Goal: Entertainment & Leisure: Consume media (video, audio)

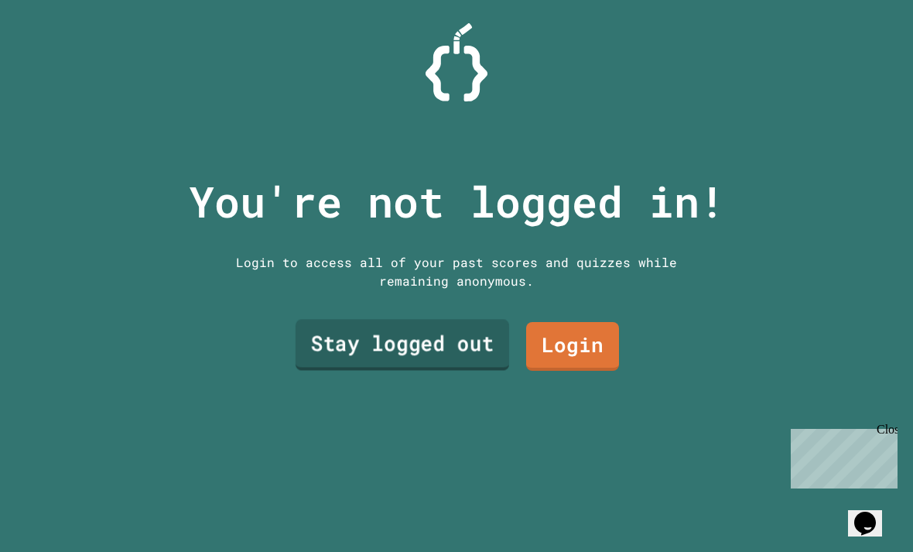
click at [320, 371] on link "Stay logged out" at bounding box center [403, 345] width 214 height 51
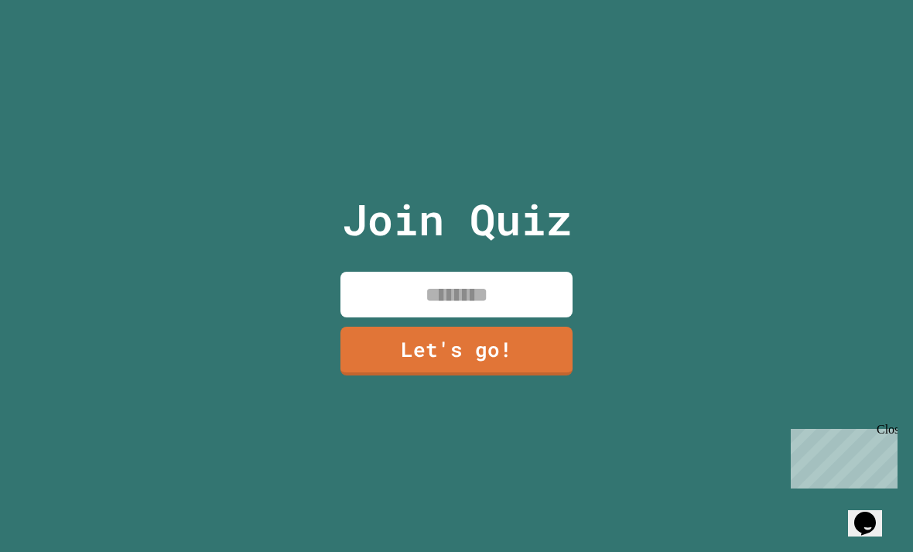
click at [406, 317] on input at bounding box center [457, 295] width 232 height 46
click at [512, 317] on input "****" at bounding box center [457, 295] width 232 height 46
click at [265, 440] on div "Join Quiz **** Let's go!" at bounding box center [456, 276] width 913 height 552
click at [520, 317] on input "****" at bounding box center [457, 295] width 232 height 46
click at [22, 487] on div "Join Quiz **** Let's go!" at bounding box center [456, 276] width 913 height 552
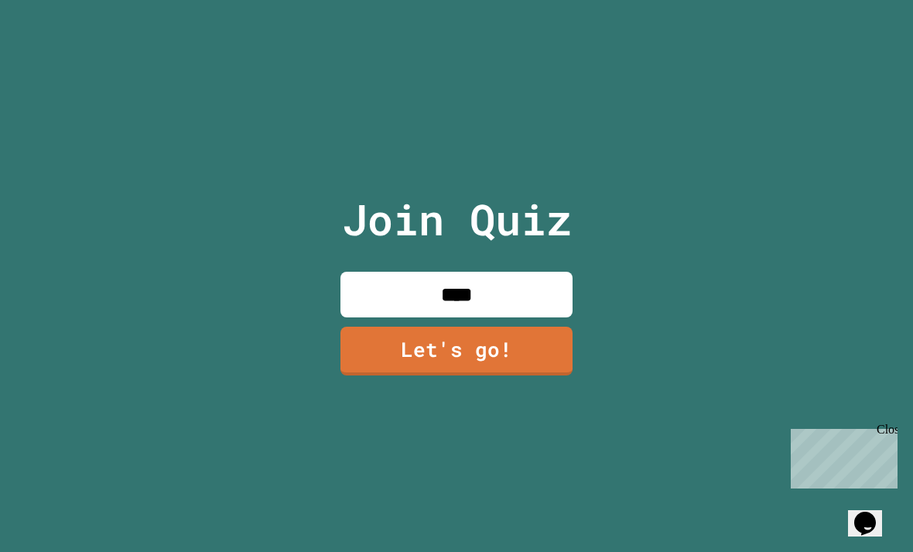
click at [183, 434] on div "Join Quiz **** Let's go!" at bounding box center [456, 276] width 913 height 552
click at [430, 317] on input "****" at bounding box center [457, 295] width 232 height 46
click at [505, 317] on input "******" at bounding box center [457, 295] width 232 height 46
click at [539, 317] on input "********" at bounding box center [457, 295] width 232 height 46
click at [525, 317] on input "********" at bounding box center [457, 295] width 232 height 46
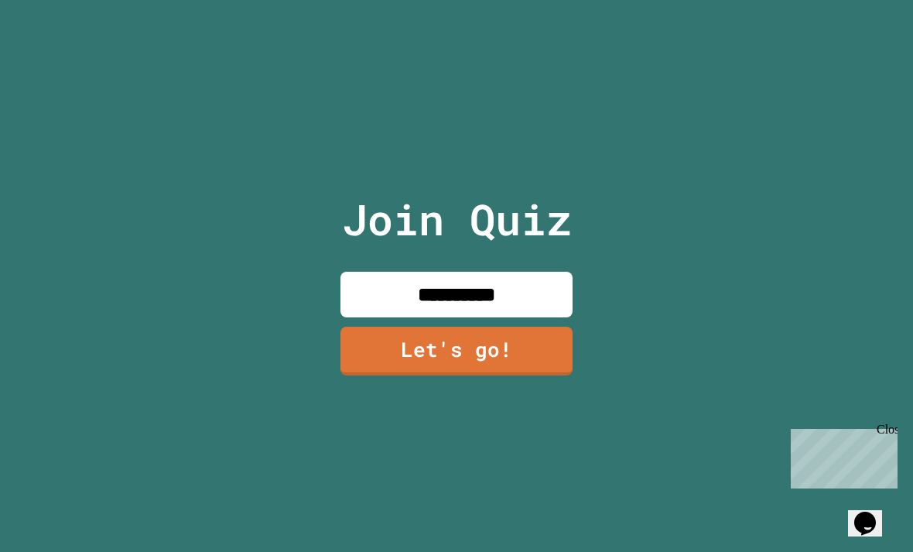
click at [776, 357] on div "**********" at bounding box center [456, 276] width 913 height 552
click at [520, 317] on input "**********" at bounding box center [457, 295] width 232 height 46
click at [481, 317] on input "**********" at bounding box center [457, 295] width 232 height 46
click at [488, 317] on input "**********" at bounding box center [457, 295] width 232 height 46
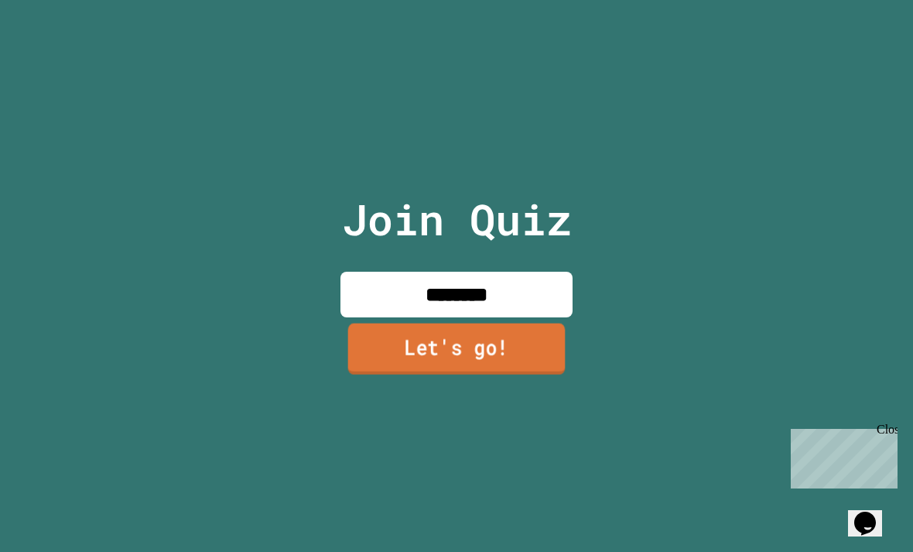
type input "********"
click at [519, 368] on link "Let's go!" at bounding box center [457, 349] width 226 height 51
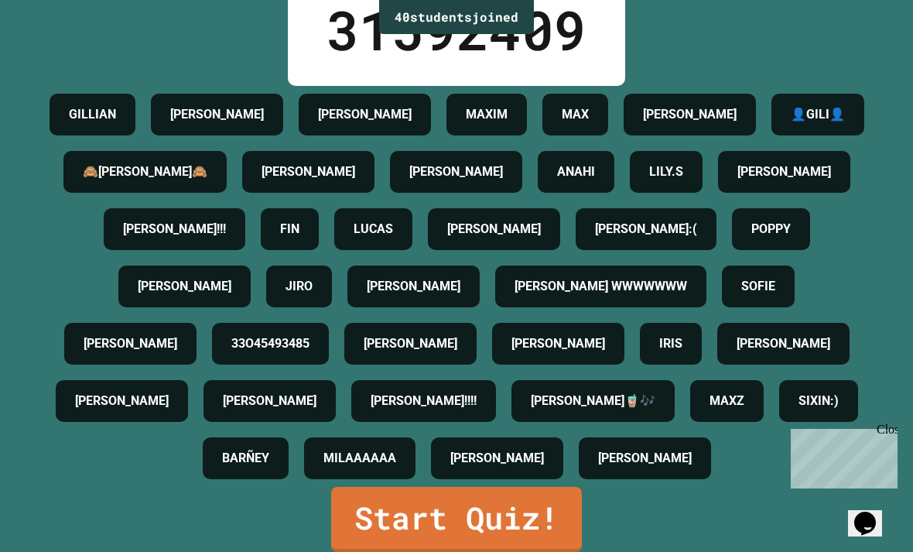
scroll to position [50, 0]
click at [497, 512] on link "Start Quiz!" at bounding box center [456, 519] width 251 height 65
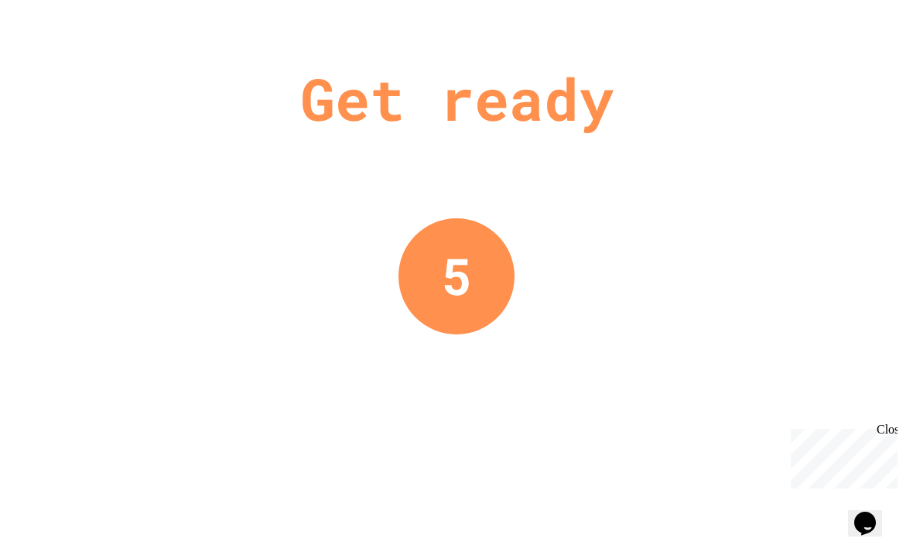
scroll to position [0, 0]
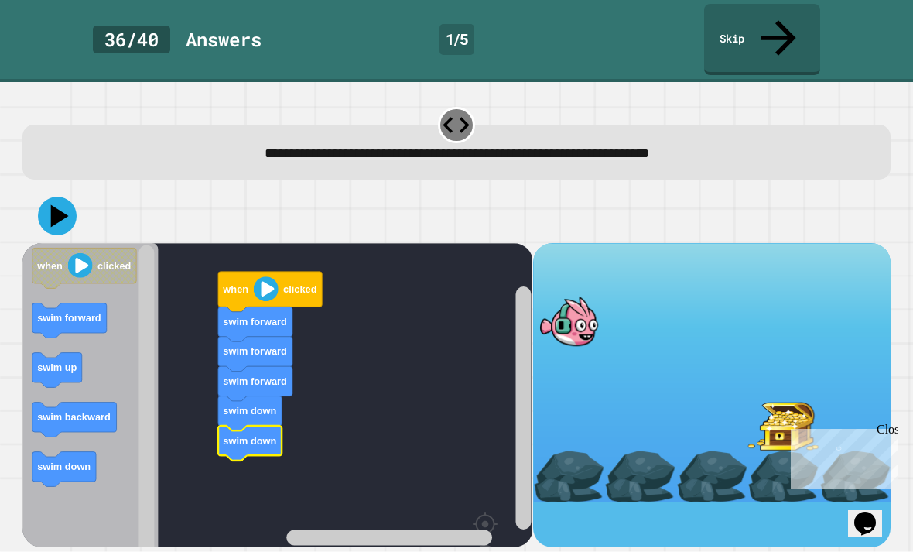
click at [275, 276] on image "Blockly Workspace" at bounding box center [266, 288] width 25 height 25
click at [256, 307] on icon "Blockly Workspace" at bounding box center [255, 324] width 74 height 35
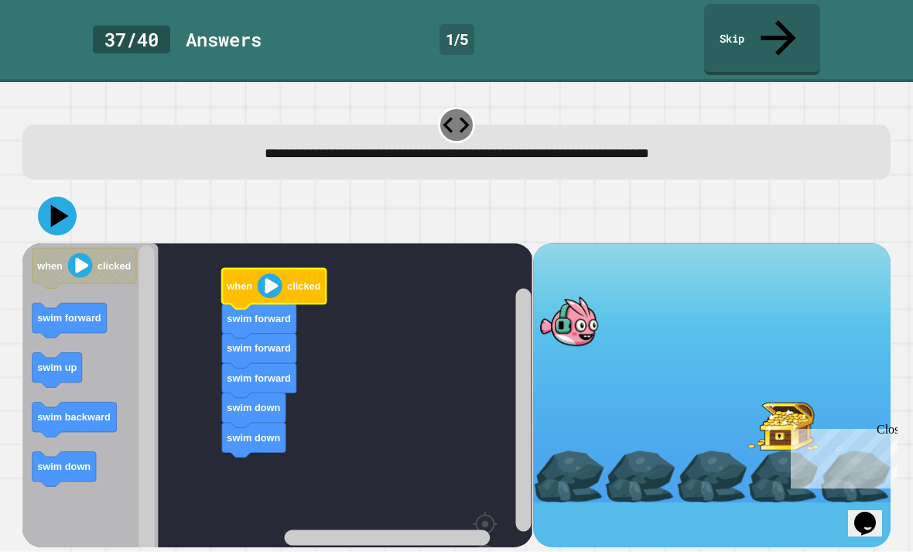
click at [56, 204] on icon at bounding box center [60, 215] width 18 height 22
click at [276, 243] on rect "Blockly Workspace" at bounding box center [277, 437] width 510 height 388
click at [267, 273] on image "Blockly Workspace" at bounding box center [270, 285] width 25 height 25
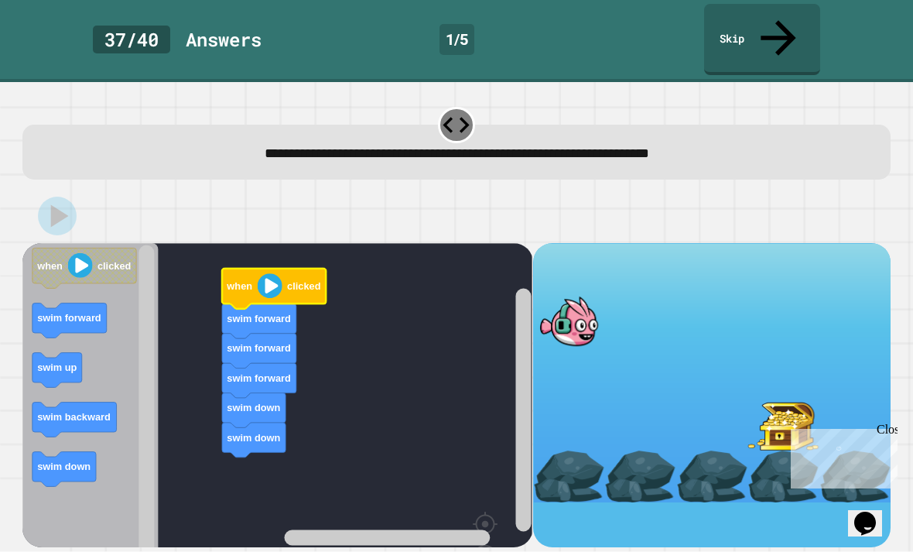
click at [255, 269] on icon "Blockly Workspace" at bounding box center [274, 289] width 104 height 40
click at [254, 269] on icon "Blockly Workspace" at bounding box center [274, 289] width 104 height 40
click at [239, 280] on text "when" at bounding box center [240, 286] width 26 height 12
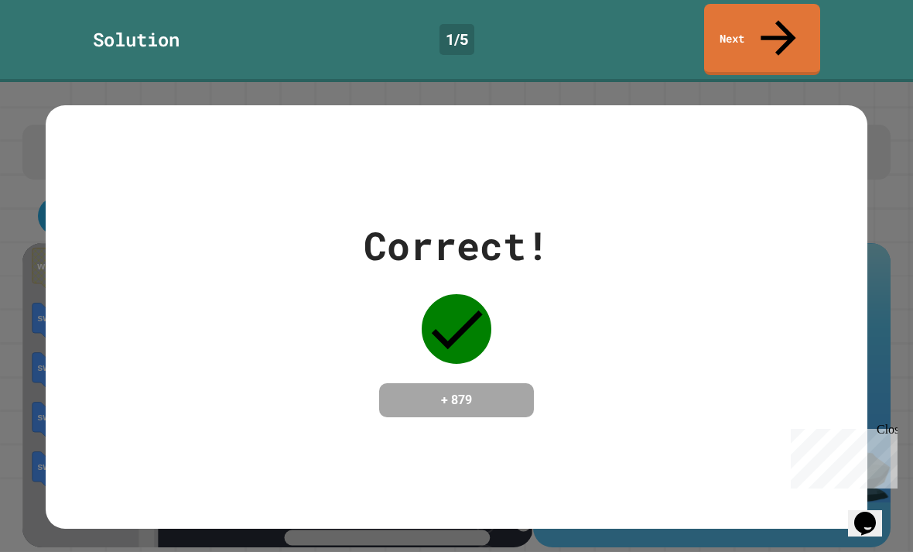
click at [440, 391] on h4 "+ 879" at bounding box center [457, 400] width 124 height 19
click at [565, 338] on div "Correct! + 879" at bounding box center [457, 317] width 822 height 200
click at [565, 337] on div "Correct! + 879" at bounding box center [457, 317] width 822 height 200
click at [567, 375] on div "Correct! + 879" at bounding box center [457, 317] width 822 height 200
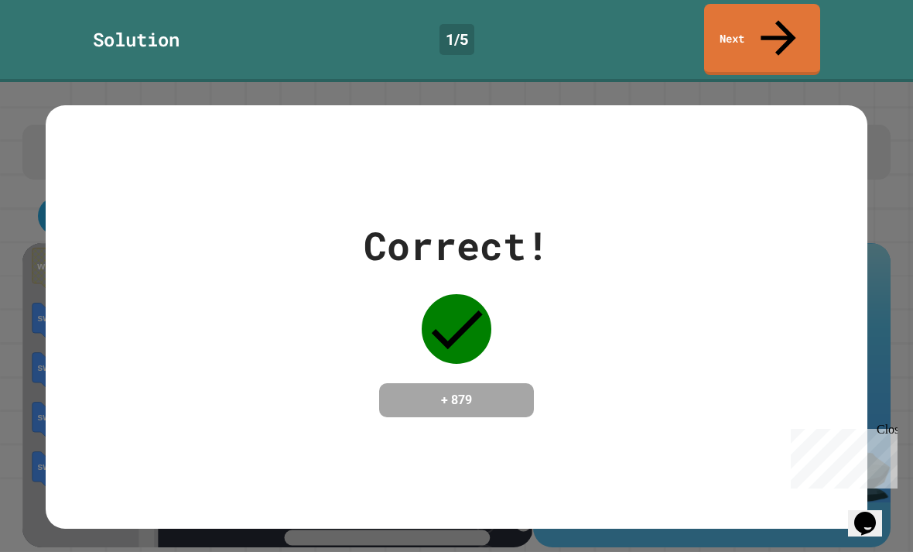
click at [555, 381] on div "Correct! + 879" at bounding box center [457, 316] width 822 height 423
click at [581, 396] on div "Correct! + 879" at bounding box center [457, 316] width 822 height 423
click at [561, 382] on div "Correct! + 879" at bounding box center [457, 316] width 822 height 423
click at [533, 420] on div "Correct! + 879" at bounding box center [457, 316] width 822 height 423
click at [536, 457] on div "Correct! + 879" at bounding box center [457, 316] width 822 height 423
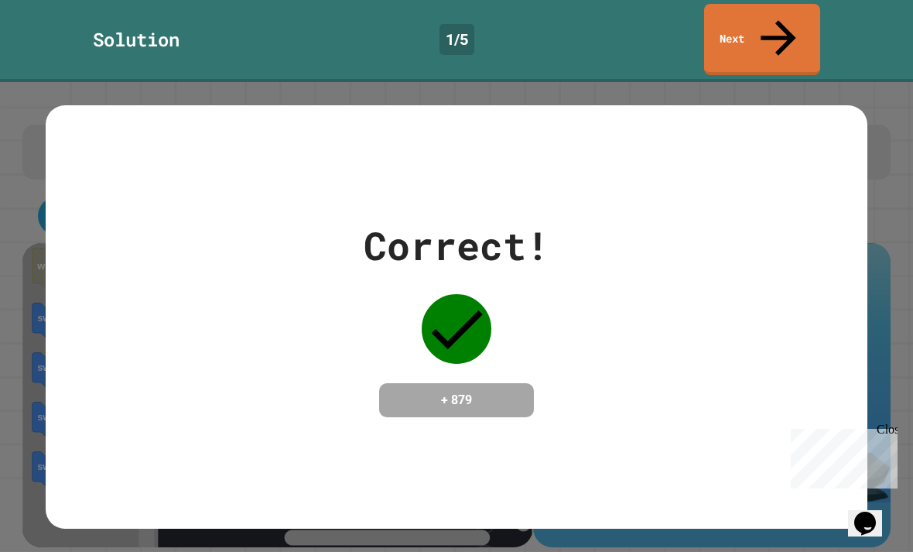
click at [523, 389] on div "Correct! + 879" at bounding box center [457, 316] width 822 height 423
click at [532, 383] on div "+ 879" at bounding box center [456, 400] width 155 height 34
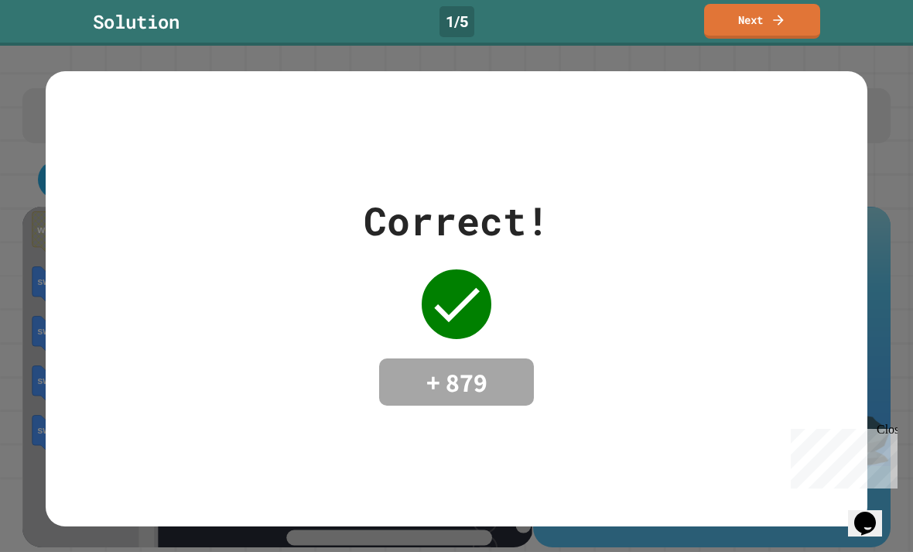
click at [530, 344] on div "Correct! + 879" at bounding box center [457, 299] width 186 height 214
click at [617, 307] on div "Correct! + 879" at bounding box center [457, 299] width 822 height 214
click at [749, 168] on div "Correct! + 879" at bounding box center [457, 299] width 822 height 456
click at [794, 17] on link "Next" at bounding box center [762, 21] width 116 height 35
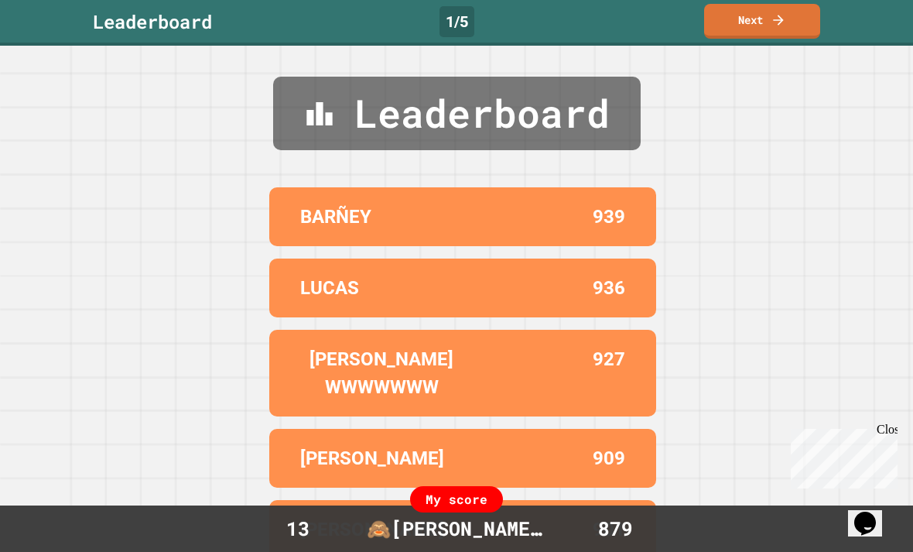
click at [759, 23] on link "Next" at bounding box center [762, 21] width 116 height 35
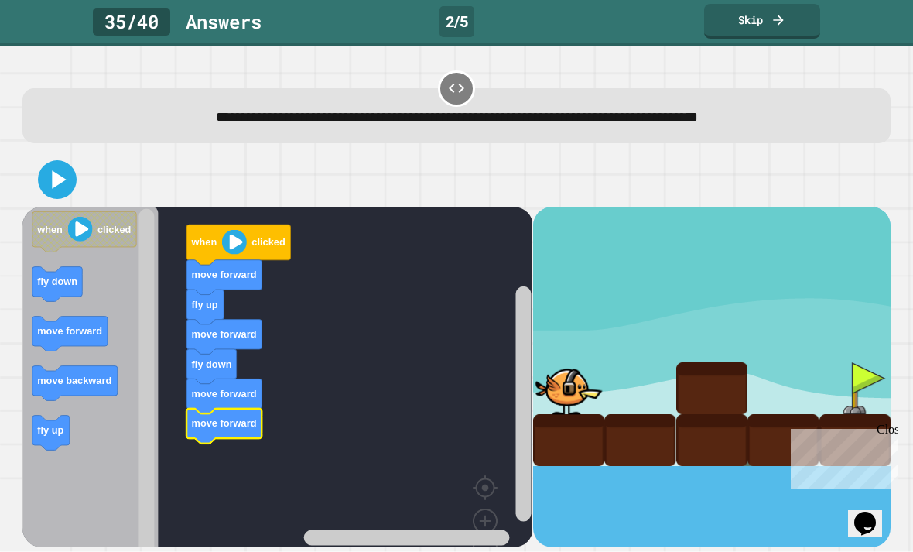
click at [68, 194] on icon at bounding box center [57, 179] width 31 height 31
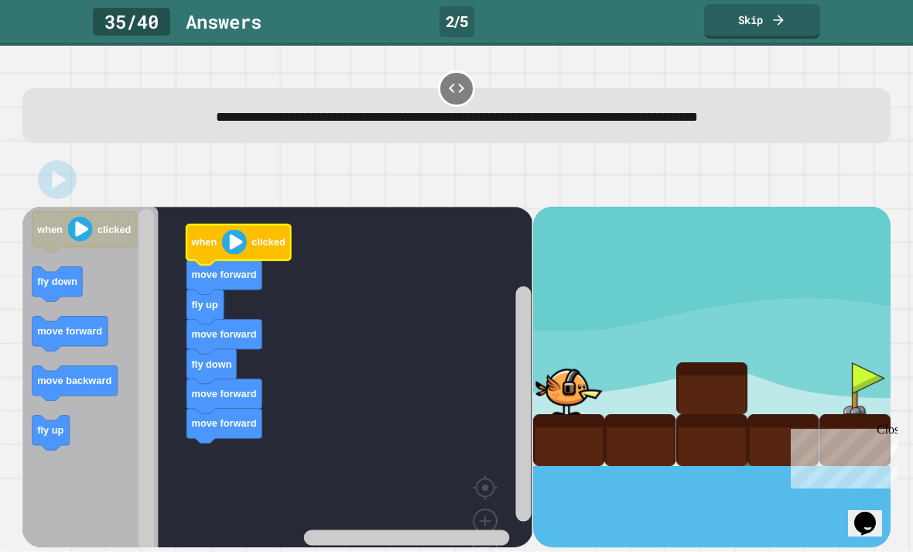
click at [241, 228] on icon "Blockly Workspace" at bounding box center [239, 244] width 104 height 40
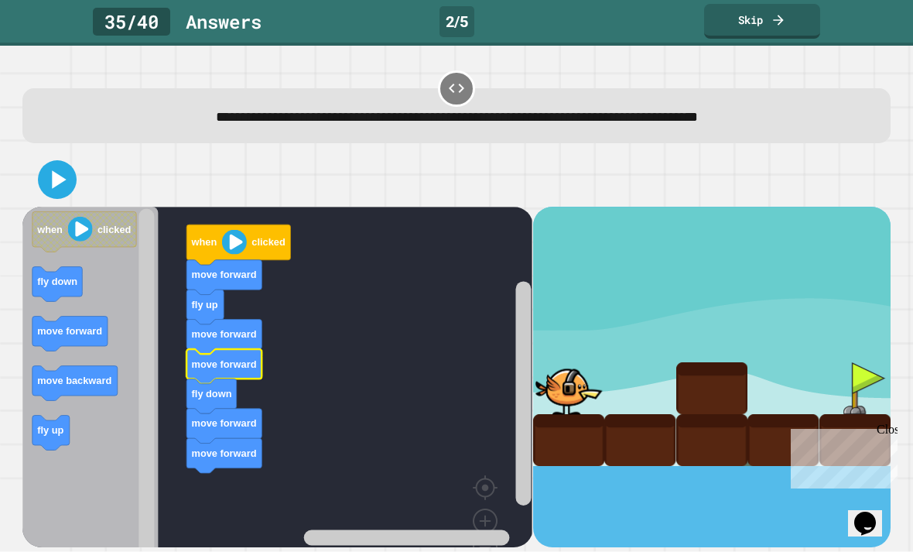
click at [236, 377] on icon "Blockly Workspace" at bounding box center [224, 366] width 75 height 35
click at [72, 178] on icon at bounding box center [57, 179] width 31 height 31
click at [235, 227] on rect "Blockly Workspace" at bounding box center [277, 401] width 510 height 388
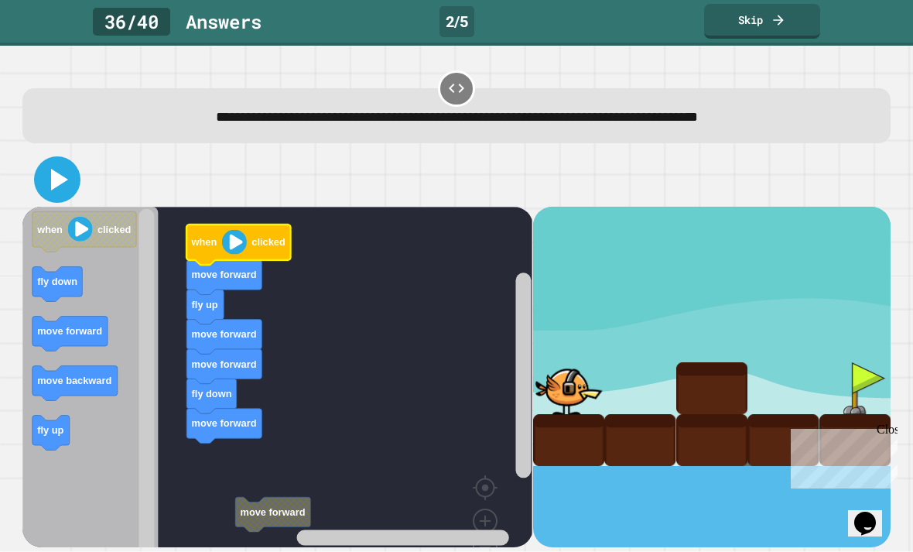
click at [70, 187] on icon at bounding box center [57, 179] width 37 height 37
click at [221, 247] on icon "Blockly Workspace" at bounding box center [239, 244] width 104 height 40
click at [239, 268] on icon "Blockly Workspace" at bounding box center [224, 277] width 75 height 35
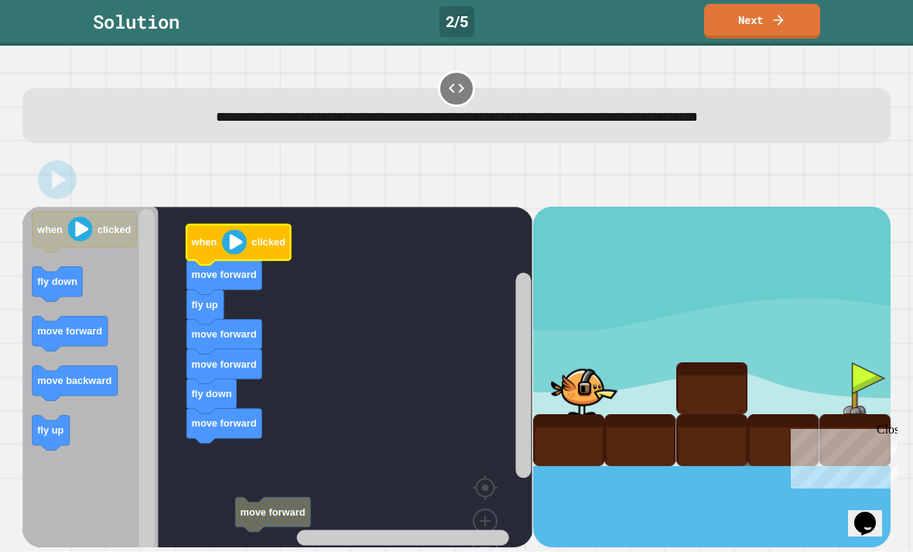
click at [226, 248] on image "Blockly Workspace" at bounding box center [234, 241] width 25 height 25
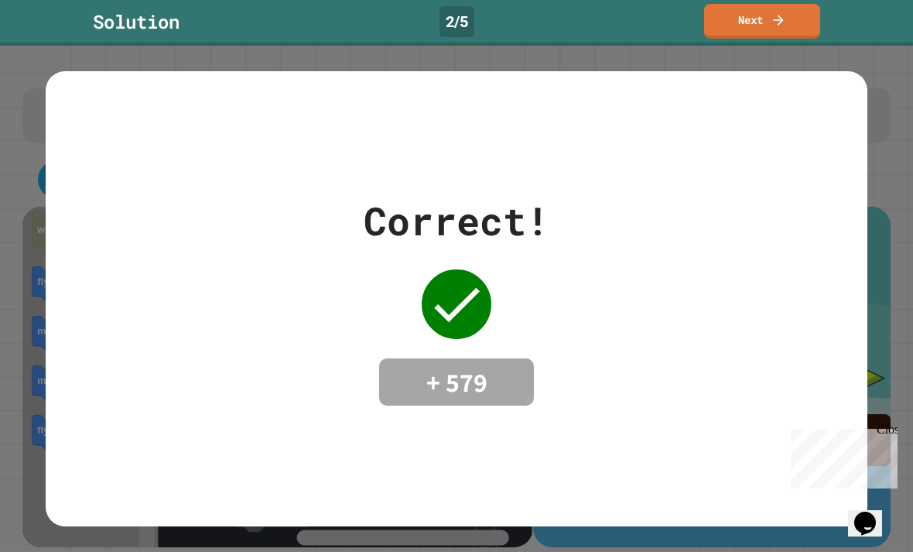
click at [765, 24] on link "Next" at bounding box center [762, 21] width 116 height 35
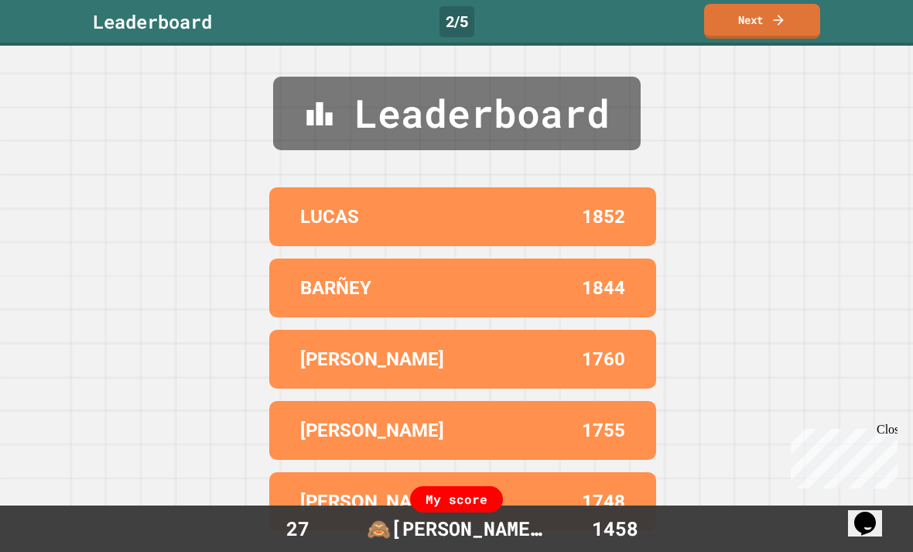
click at [773, 25] on icon at bounding box center [778, 19] width 15 height 15
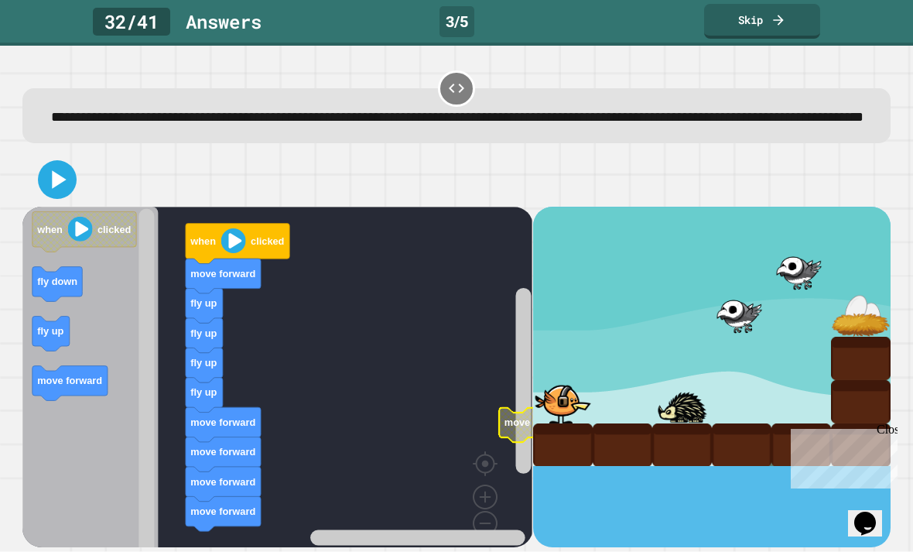
click at [500, 385] on rect "Blockly Workspace" at bounding box center [277, 389] width 510 height 364
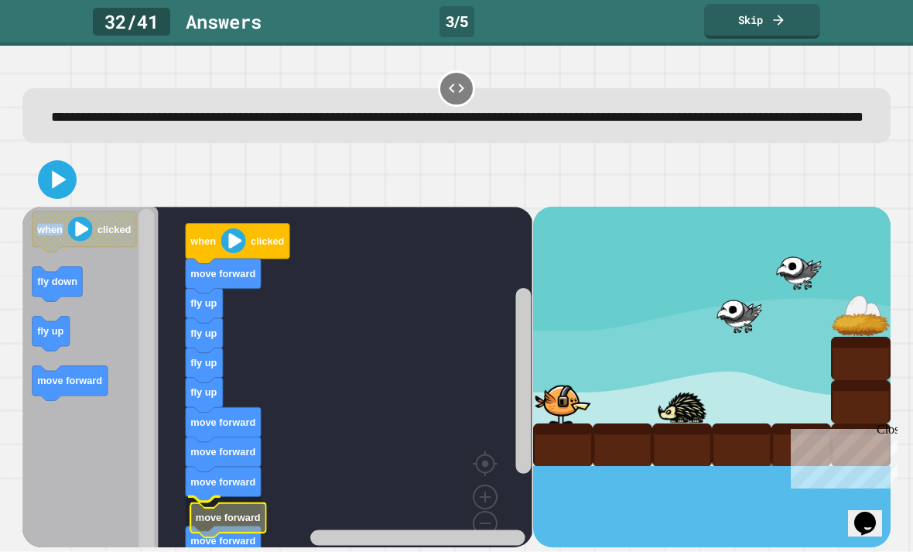
scroll to position [50, 0]
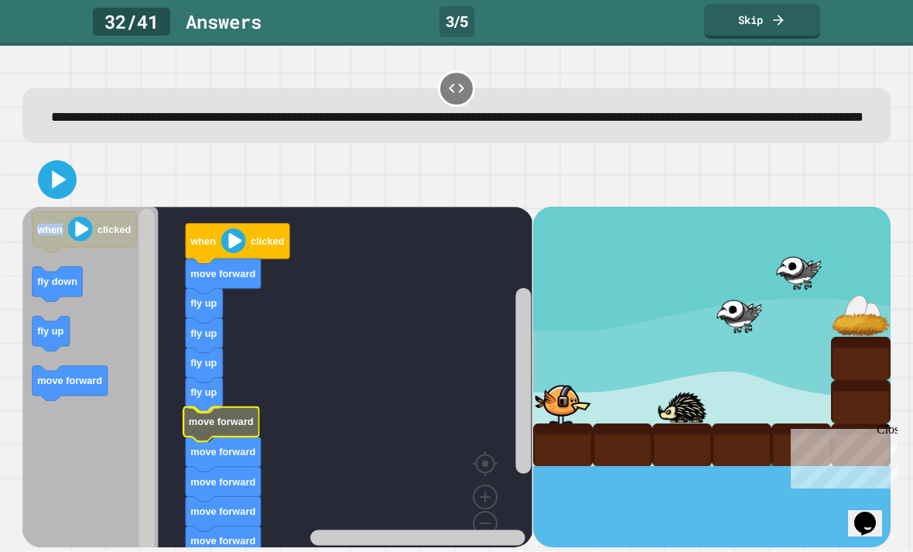
click at [228, 407] on icon "Blockly Workspace" at bounding box center [223, 424] width 75 height 35
click at [230, 437] on icon "Blockly Workspace" at bounding box center [223, 454] width 75 height 35
click at [229, 437] on icon "Blockly Workspace" at bounding box center [223, 454] width 75 height 35
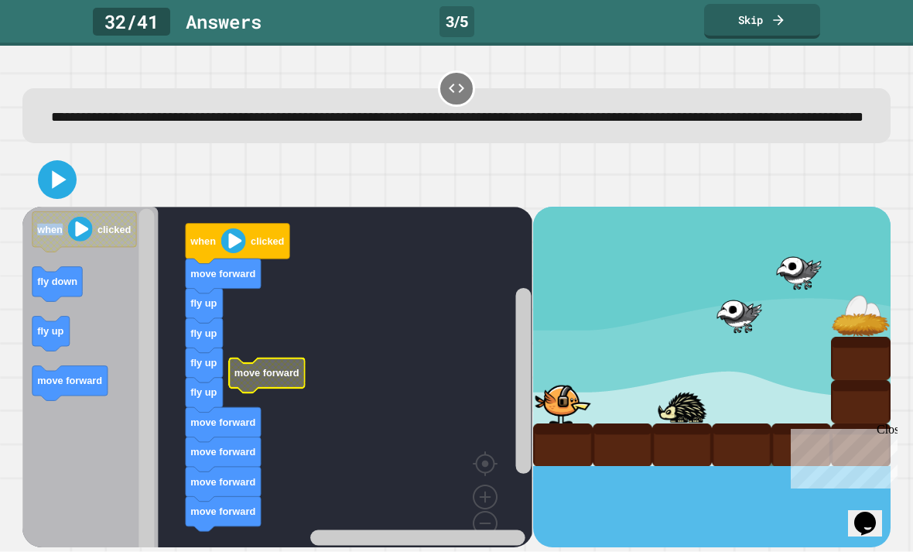
click at [238, 437] on icon "Blockly Workspace" at bounding box center [223, 454] width 75 height 35
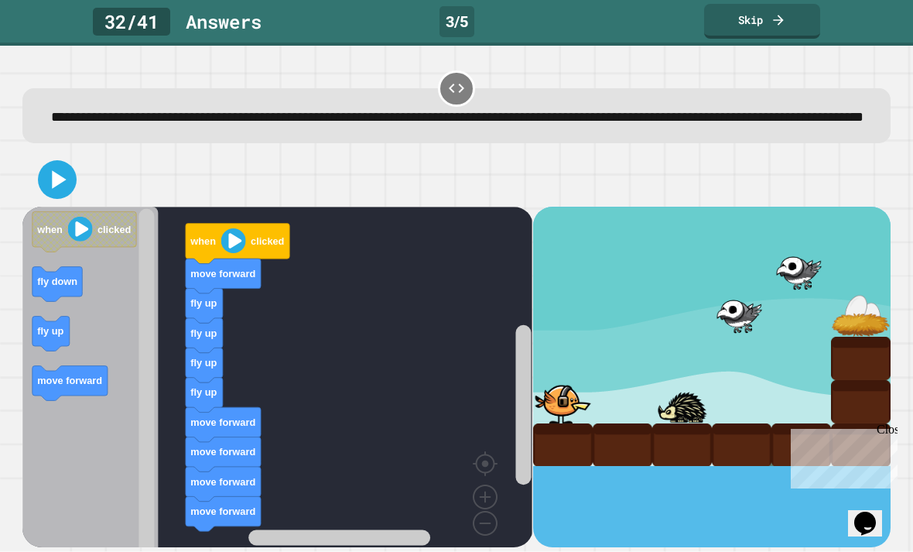
click at [790, 18] on link "Skip" at bounding box center [762, 21] width 116 height 35
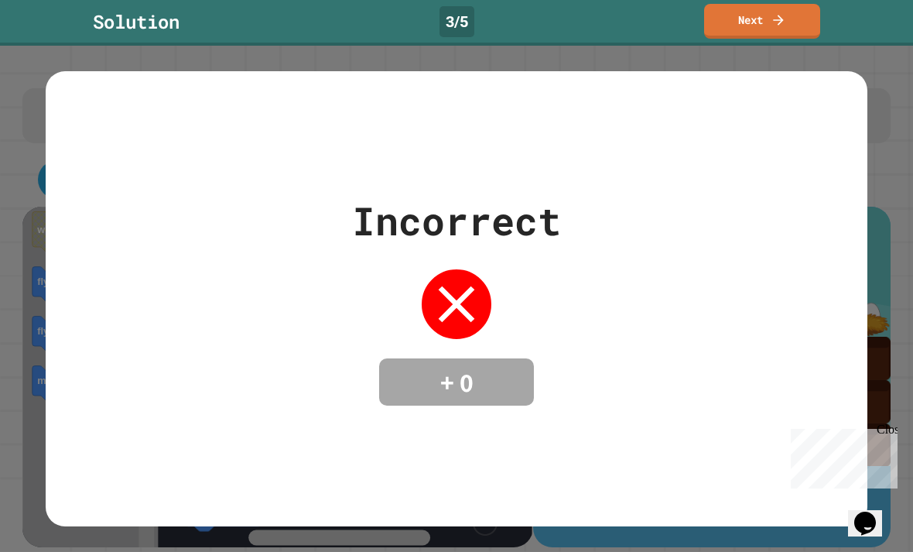
click at [779, 24] on icon at bounding box center [778, 19] width 15 height 15
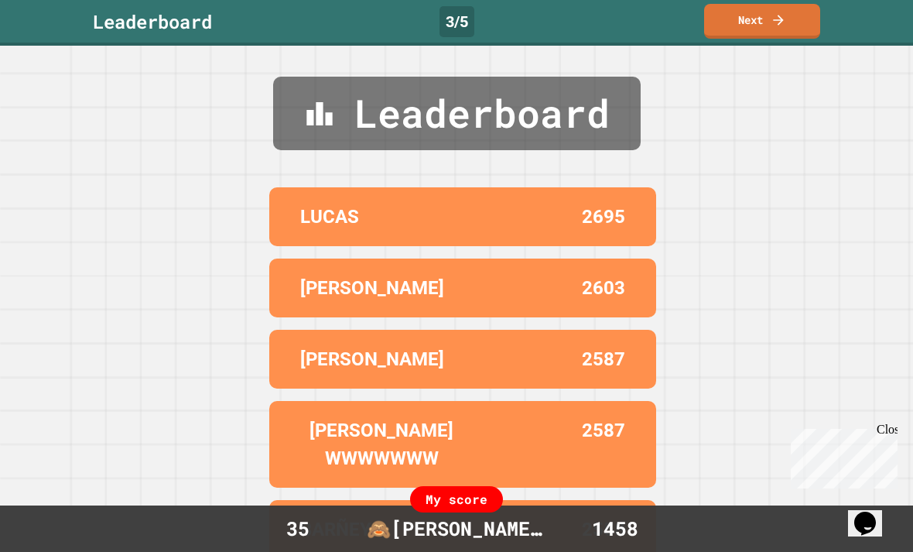
click at [794, 22] on link "Next" at bounding box center [762, 21] width 116 height 35
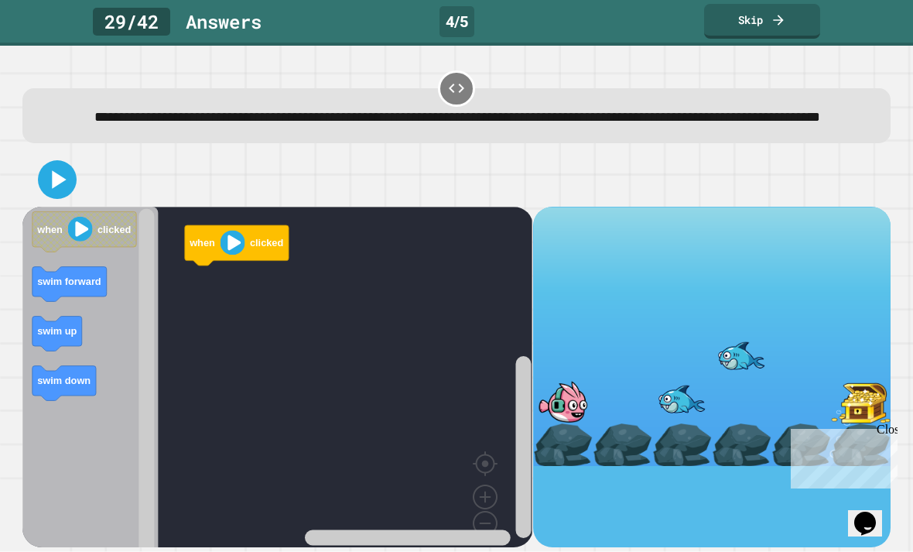
click at [787, 27] on link "Skip" at bounding box center [762, 21] width 116 height 35
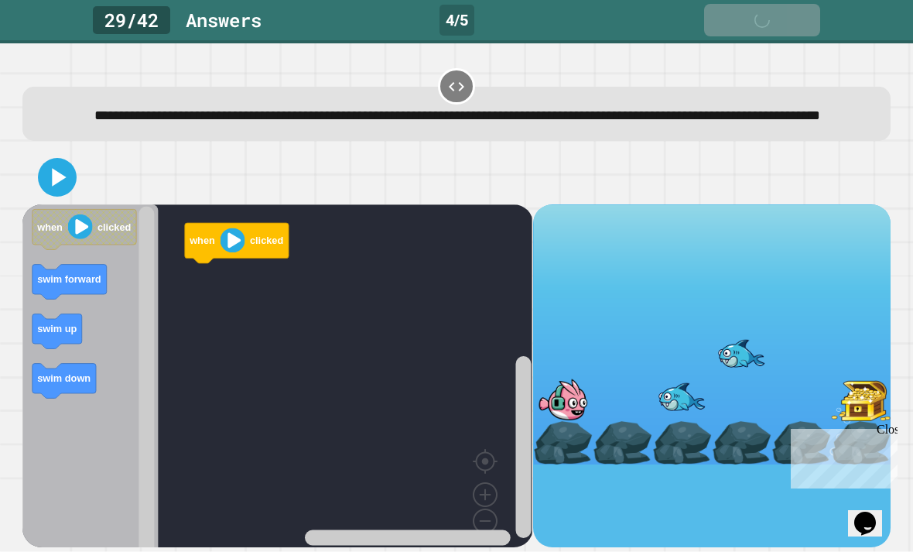
click at [792, 19] on link "Skip" at bounding box center [762, 20] width 116 height 33
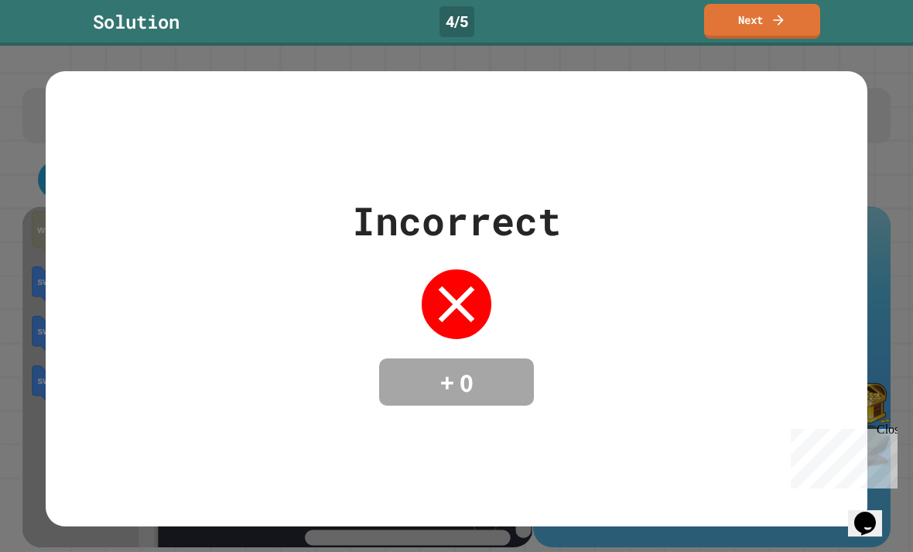
click at [752, 36] on link "Next" at bounding box center [762, 21] width 116 height 35
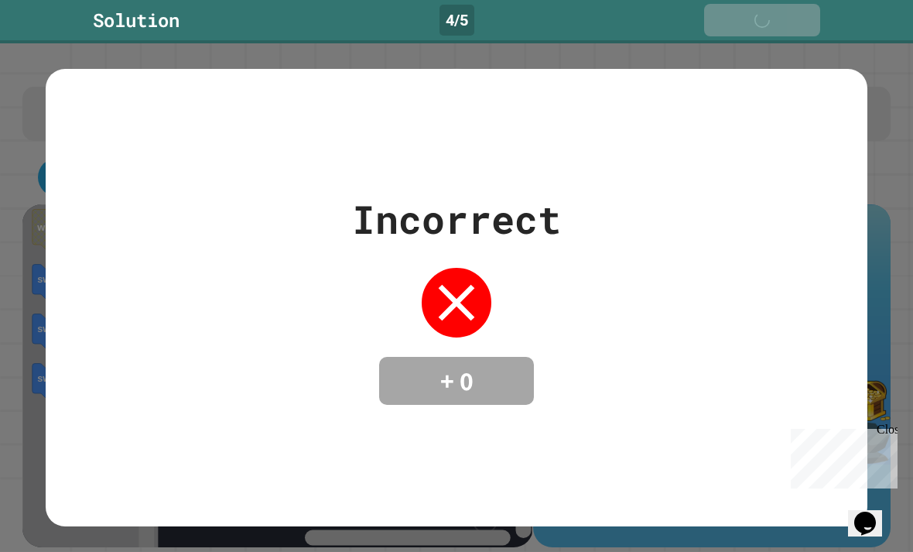
click at [756, 41] on div "Solution 4 / 5 Next" at bounding box center [456, 21] width 913 height 43
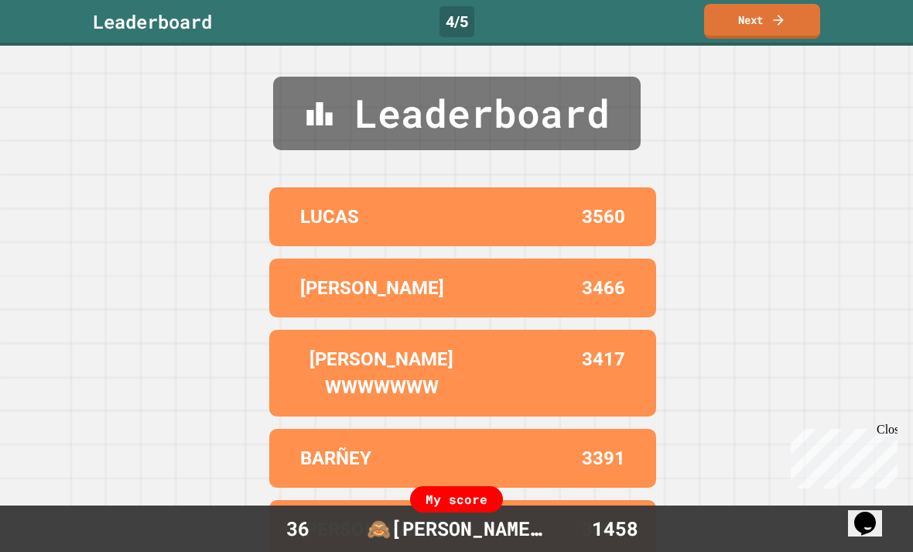
click at [777, 15] on icon at bounding box center [778, 19] width 15 height 15
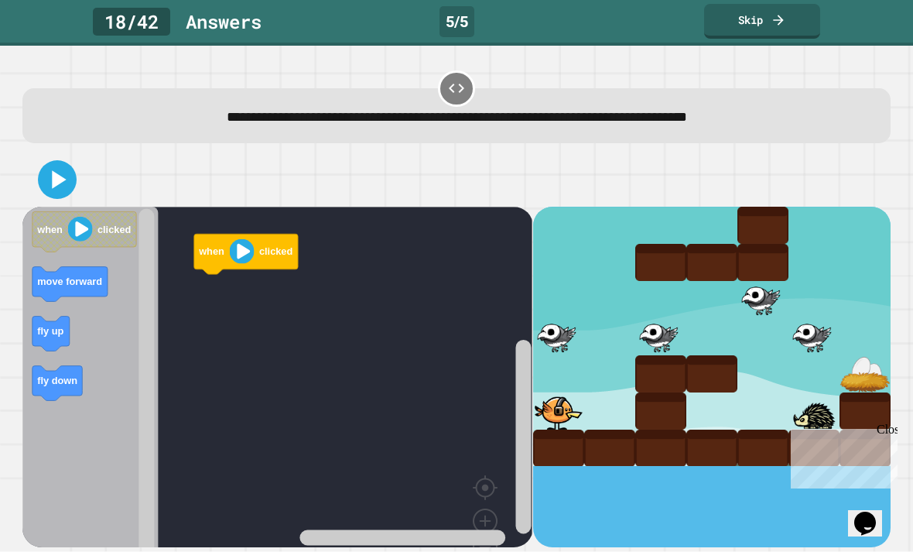
click at [777, 19] on icon at bounding box center [778, 19] width 15 height 15
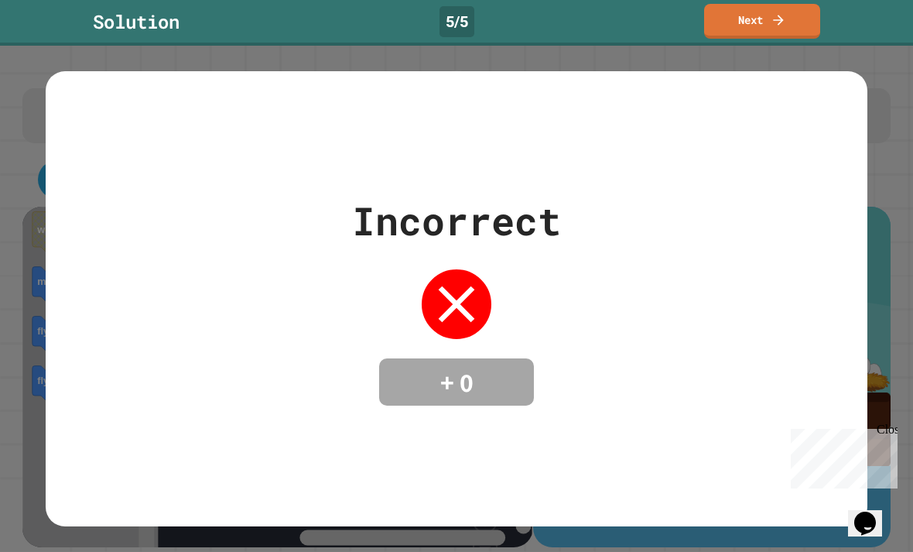
click at [766, 21] on link "Next" at bounding box center [762, 21] width 116 height 35
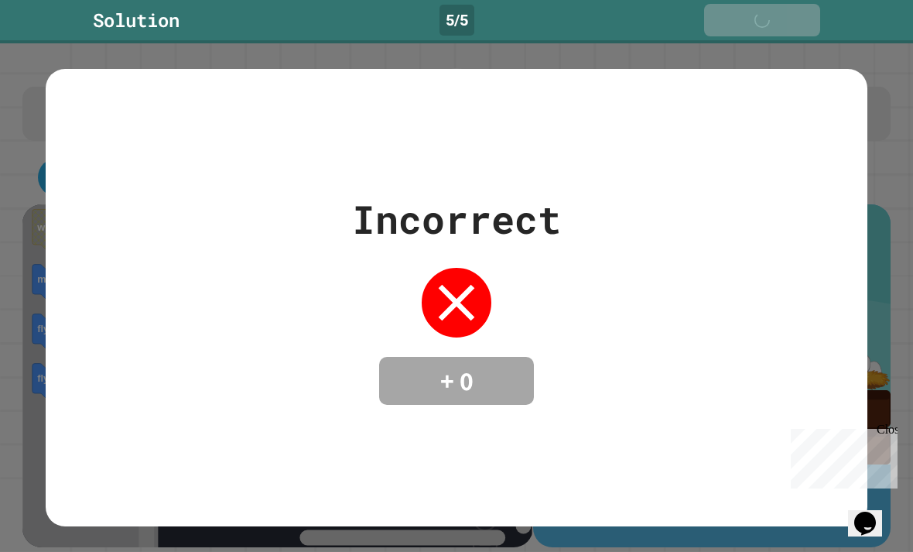
click at [768, 19] on div "Next" at bounding box center [762, 20] width 54 height 17
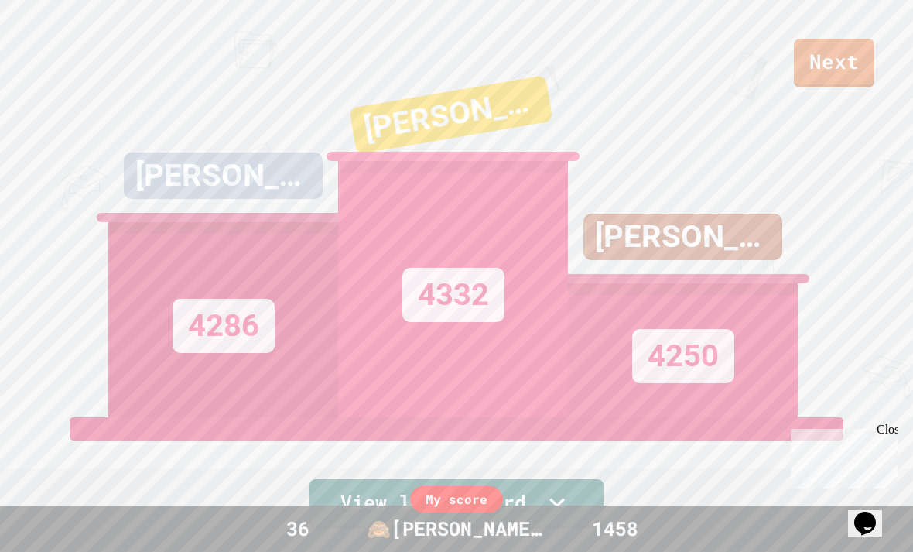
click at [826, 60] on link "Next" at bounding box center [834, 63] width 80 height 49
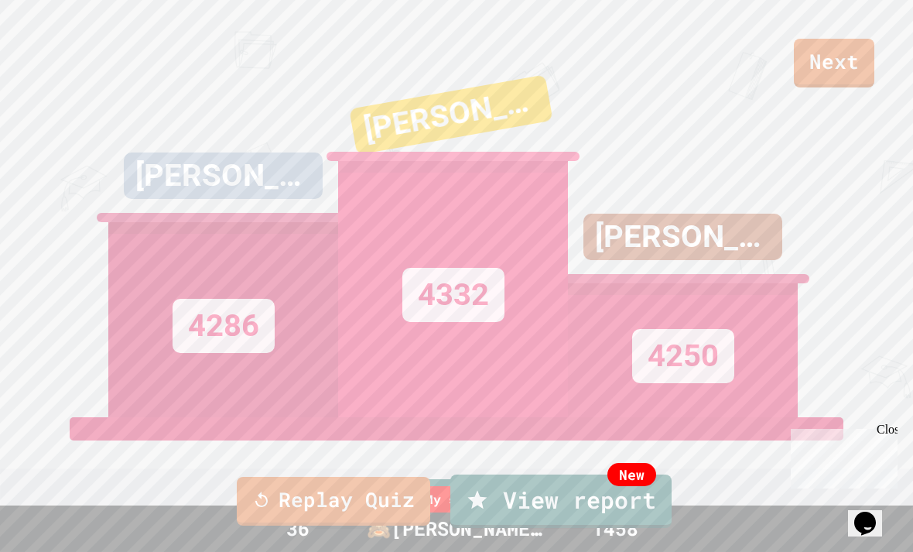
click at [377, 493] on link "Replay Quiz" at bounding box center [334, 501] width 194 height 49
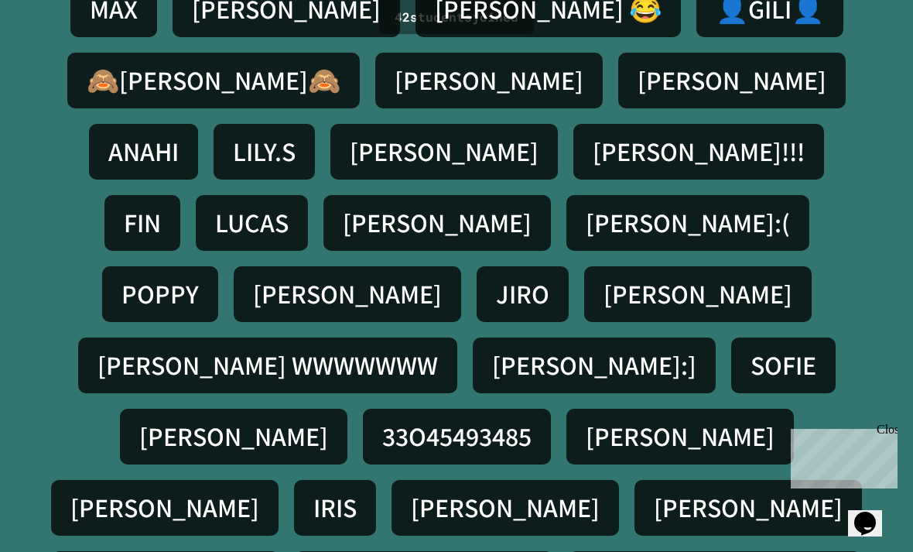
scroll to position [50, 0]
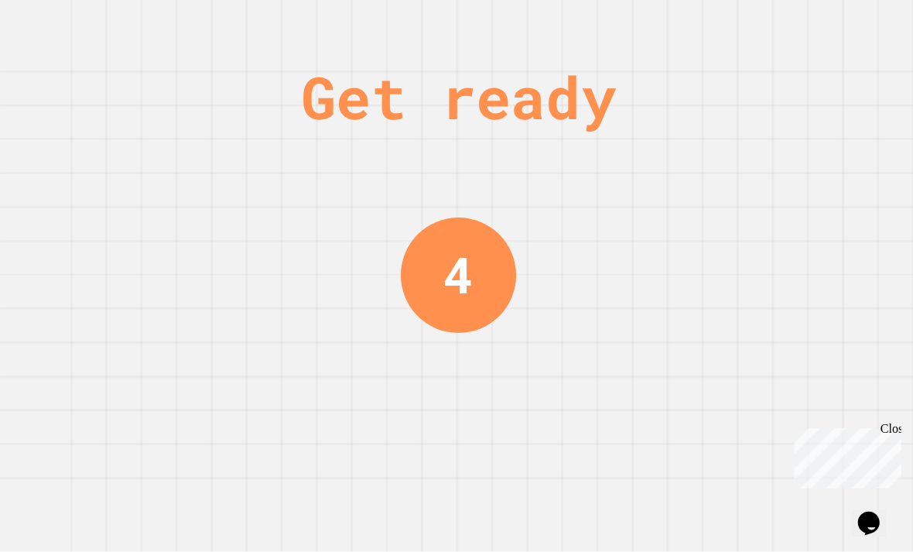
scroll to position [0, 0]
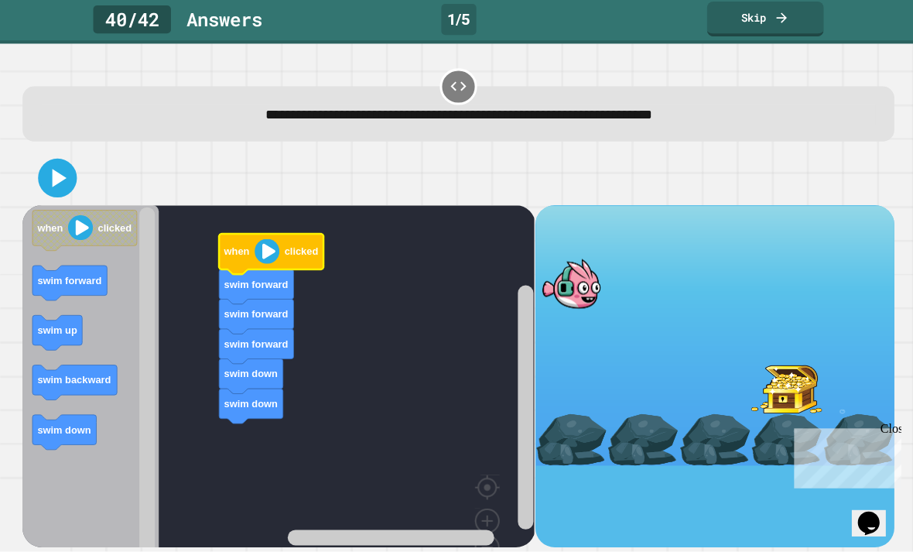
click at [257, 240] on image "Blockly Workspace" at bounding box center [266, 252] width 25 height 25
click at [57, 170] on icon at bounding box center [60, 179] width 14 height 18
click at [238, 235] on icon "Blockly Workspace" at bounding box center [270, 255] width 104 height 40
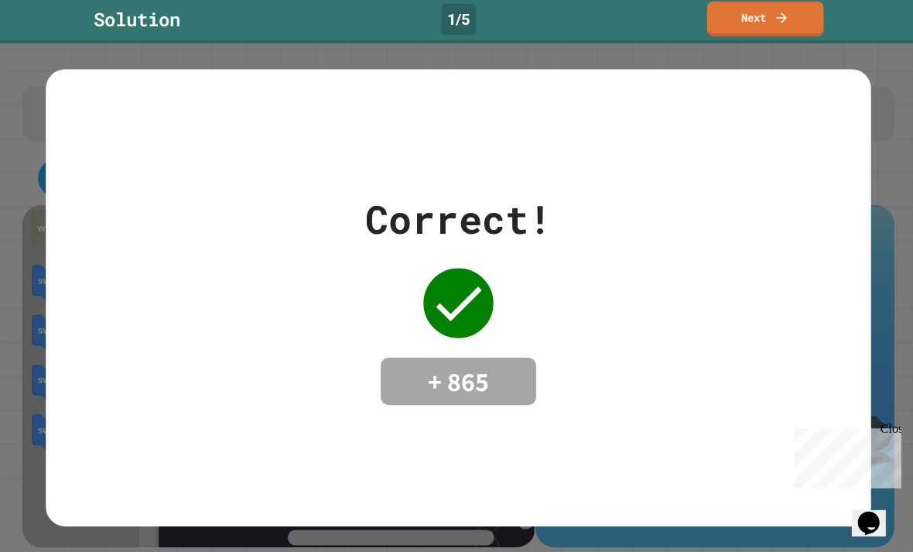
click at [774, 221] on div "Correct! + 865" at bounding box center [457, 299] width 822 height 214
click at [749, 303] on div "Correct! + 865" at bounding box center [457, 299] width 822 height 214
click at [748, 303] on div "Correct! + 865" at bounding box center [457, 299] width 822 height 214
click at [795, 295] on div "Correct! + 865" at bounding box center [457, 299] width 822 height 214
click at [780, 257] on div "Correct! + 865" at bounding box center [457, 299] width 822 height 214
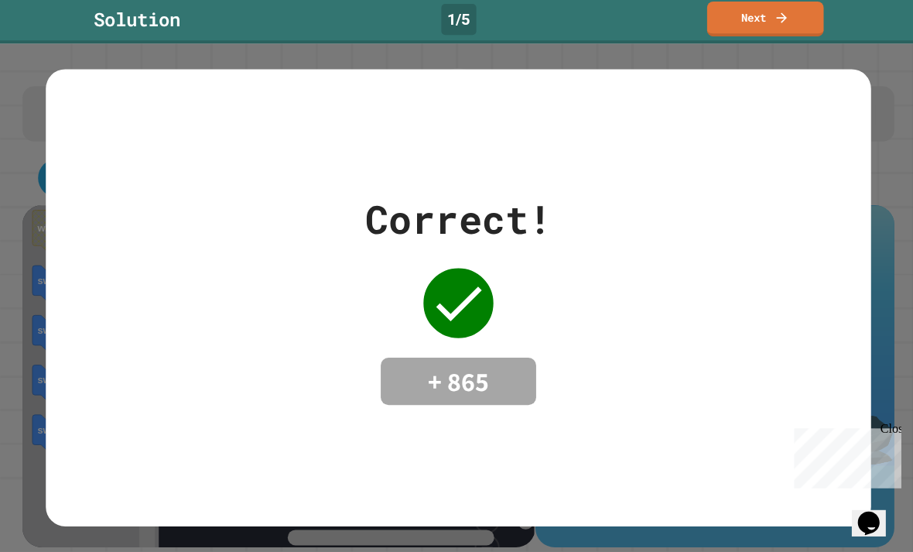
click at [776, 276] on div "Correct! + 865" at bounding box center [457, 299] width 822 height 214
click at [770, 320] on div "Correct! + 865" at bounding box center [457, 299] width 822 height 214
click at [769, 320] on div "Correct! + 865" at bounding box center [457, 299] width 822 height 214
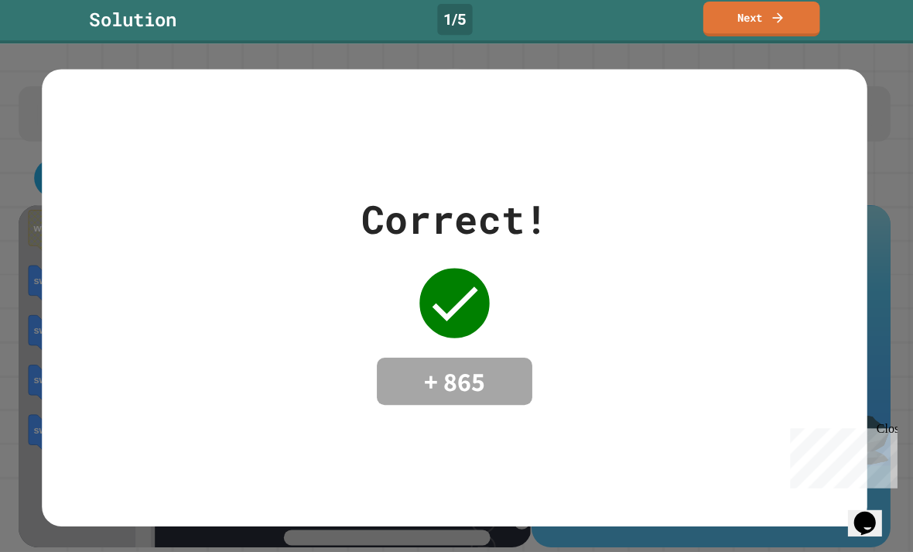
click at [713, 295] on div "Correct! + 865" at bounding box center [457, 299] width 822 height 214
click at [744, 362] on div "Correct! + 865" at bounding box center [457, 299] width 822 height 214
click at [689, 351] on div "Correct! + 865" at bounding box center [457, 299] width 822 height 214
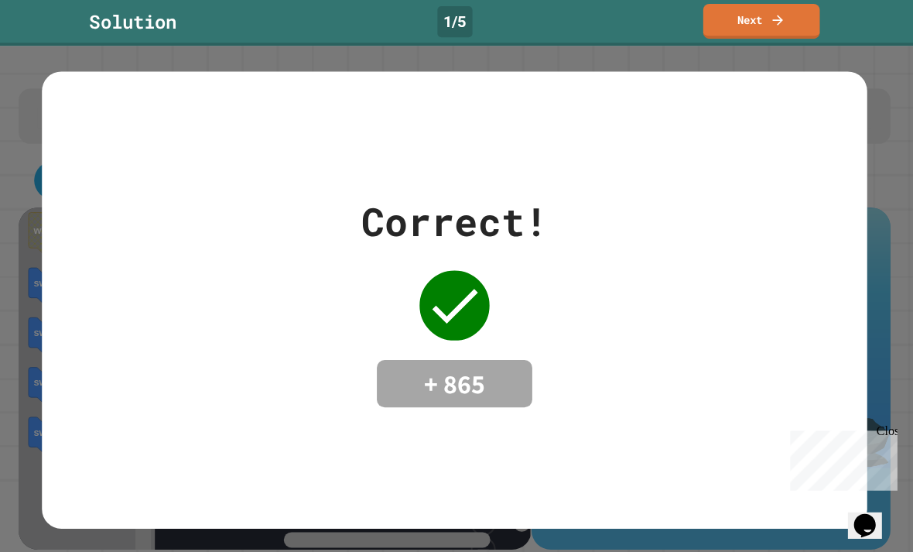
click at [786, 22] on link "Next" at bounding box center [762, 21] width 116 height 35
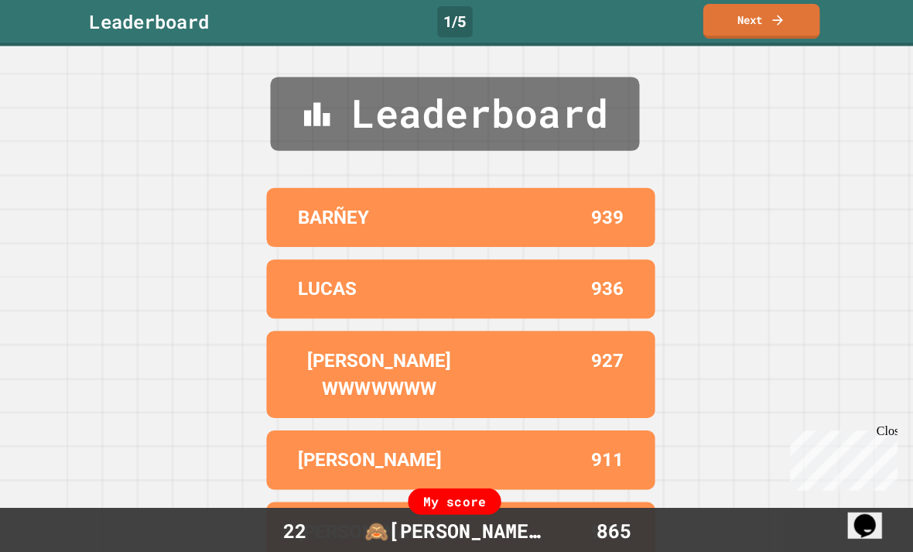
click at [787, 19] on link "Next" at bounding box center [762, 21] width 116 height 35
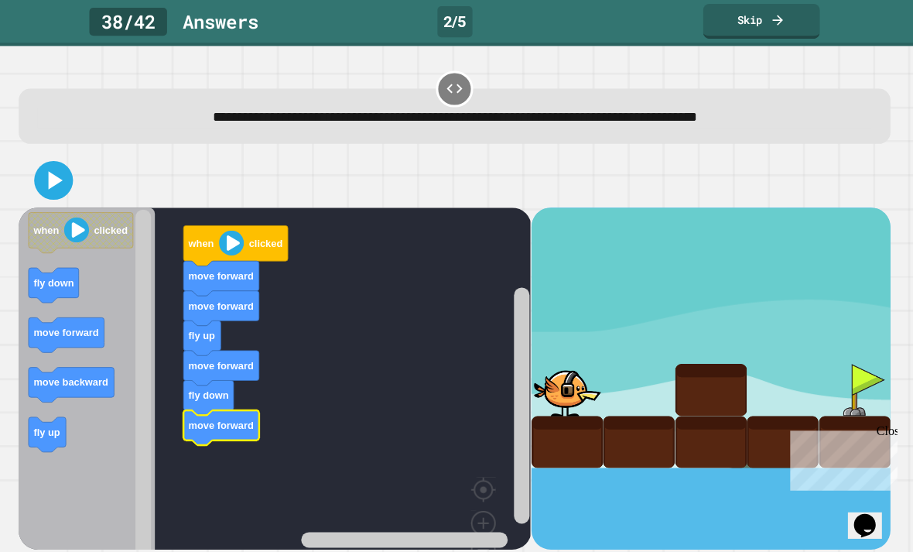
click at [180, 436] on rect "Blockly Workspace" at bounding box center [277, 401] width 510 height 388
click at [57, 182] on icon at bounding box center [60, 179] width 14 height 18
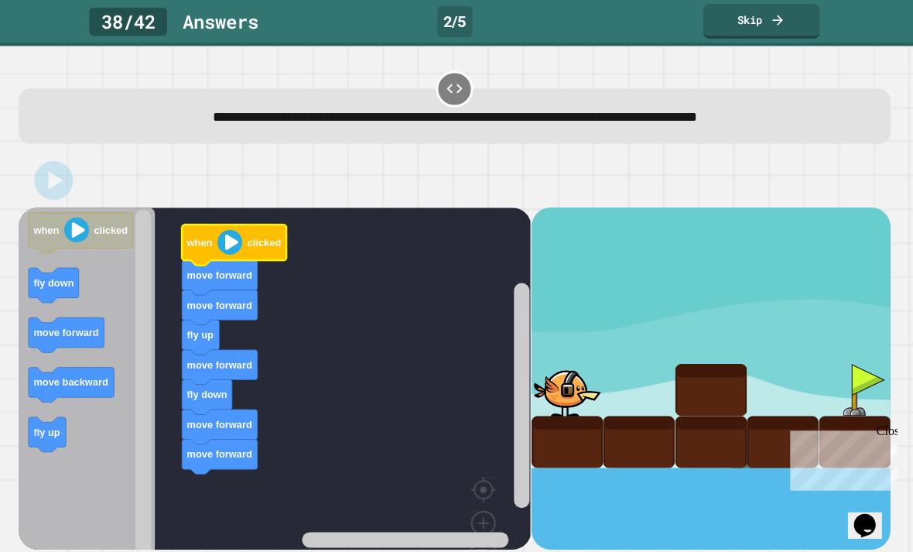
click at [240, 242] on image "Blockly Workspace" at bounding box center [233, 240] width 25 height 25
click at [211, 246] on text "when" at bounding box center [203, 241] width 26 height 12
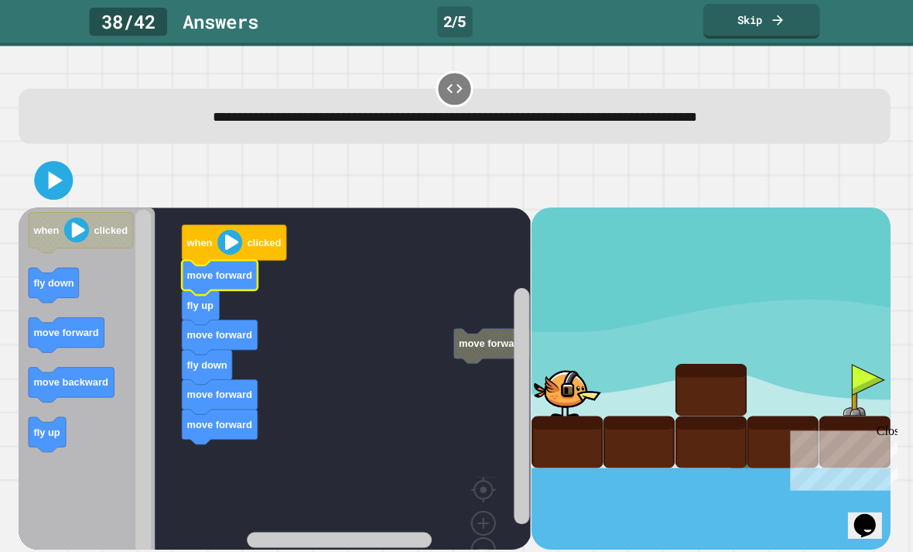
click at [63, 188] on icon at bounding box center [57, 179] width 31 height 31
click at [214, 230] on icon "Blockly Workspace" at bounding box center [238, 244] width 104 height 40
